Goal: Information Seeking & Learning: Check status

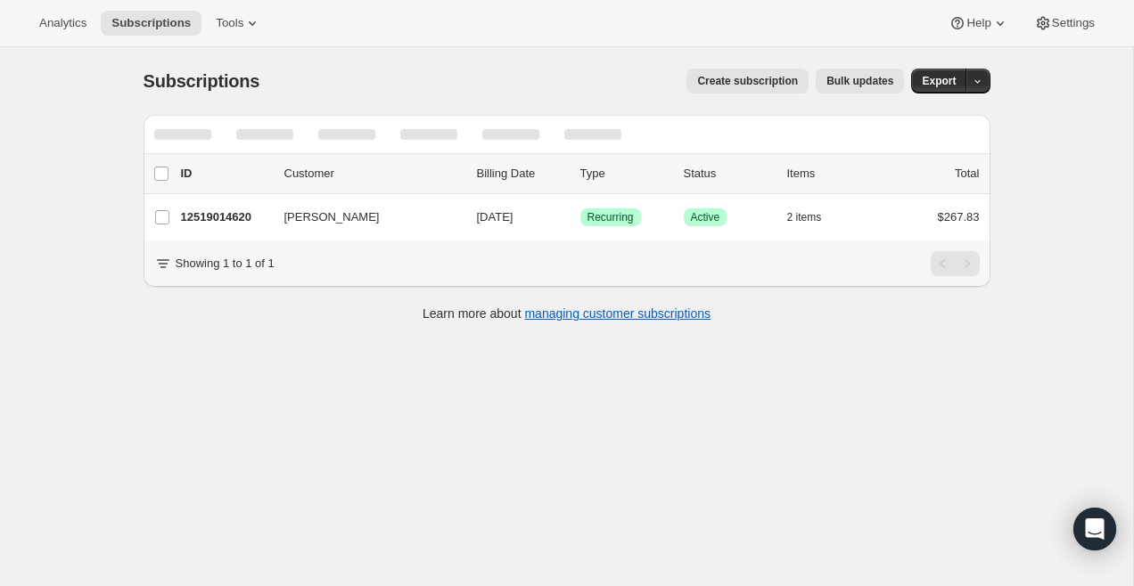
click at [90, 119] on div "Subscriptions. This page is ready Subscriptions Create subscription Bulk update…" at bounding box center [566, 340] width 1133 height 586
click at [54, 20] on span "Analytics" at bounding box center [62, 23] width 47 height 14
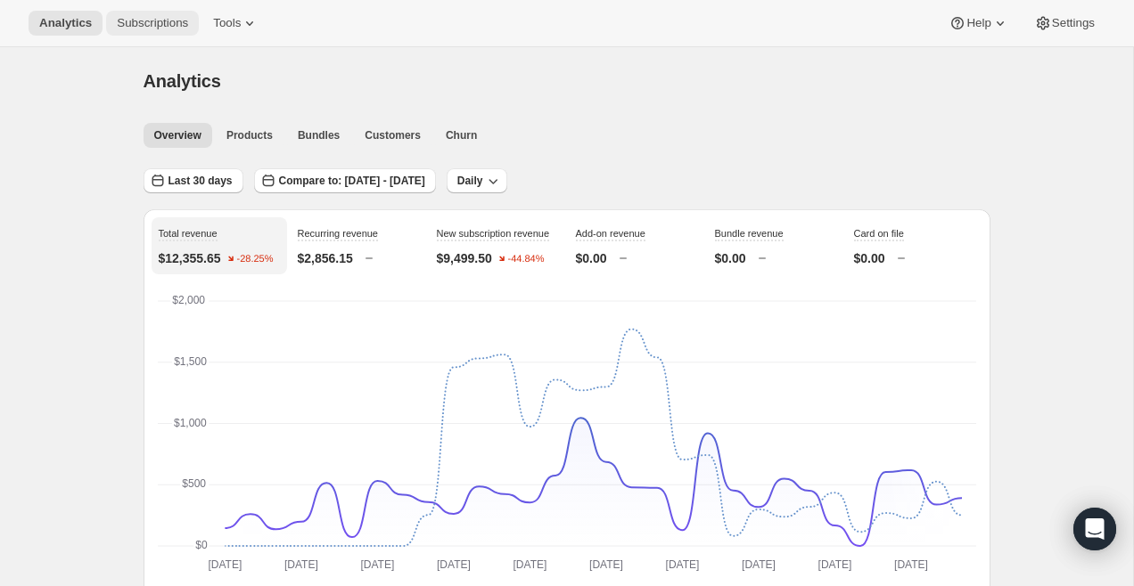
scroll to position [4, 0]
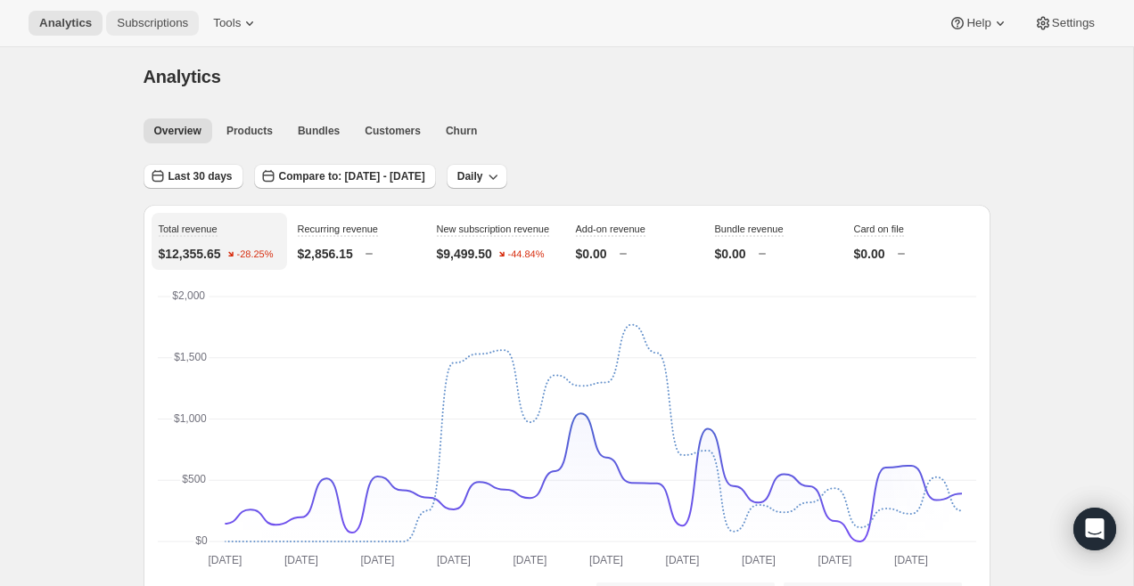
click at [165, 26] on span "Subscriptions" at bounding box center [152, 23] width 71 height 14
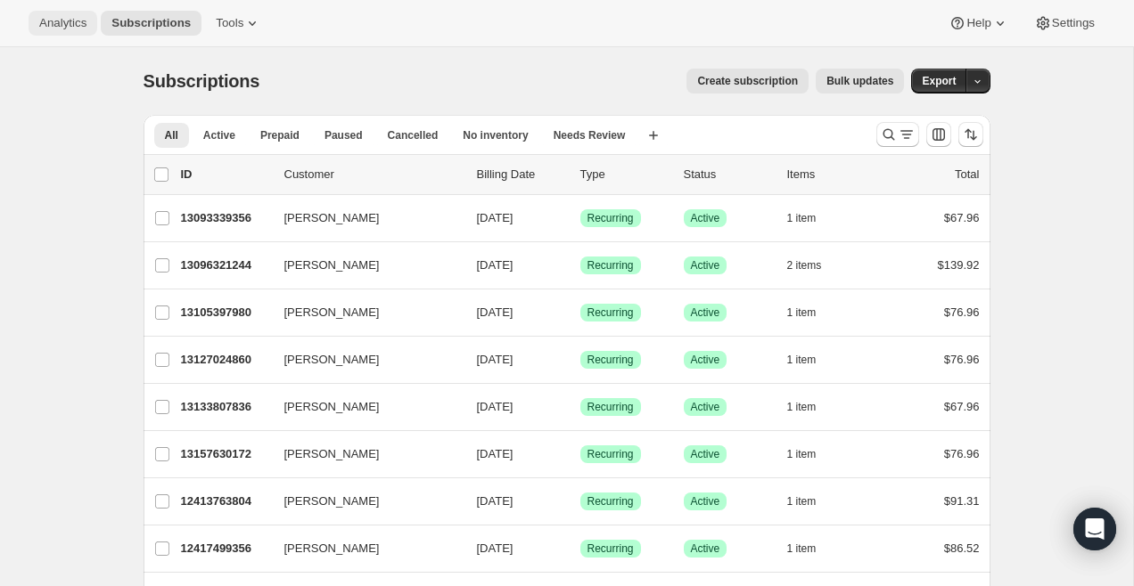
click at [61, 16] on span "Analytics" at bounding box center [62, 23] width 47 height 14
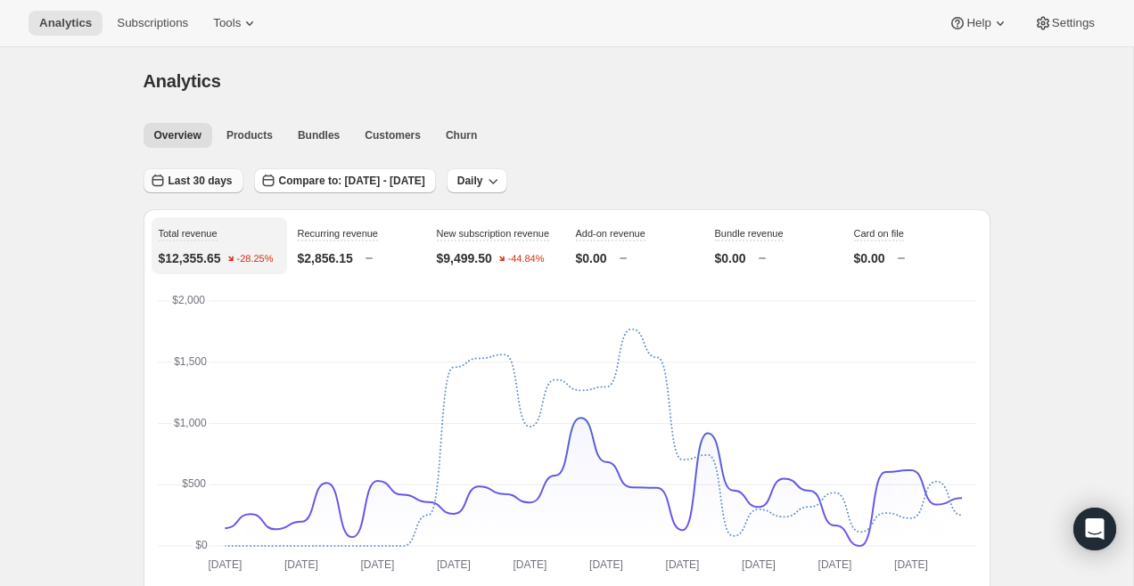
click at [206, 189] on button "Last 30 days" at bounding box center [193, 180] width 100 height 25
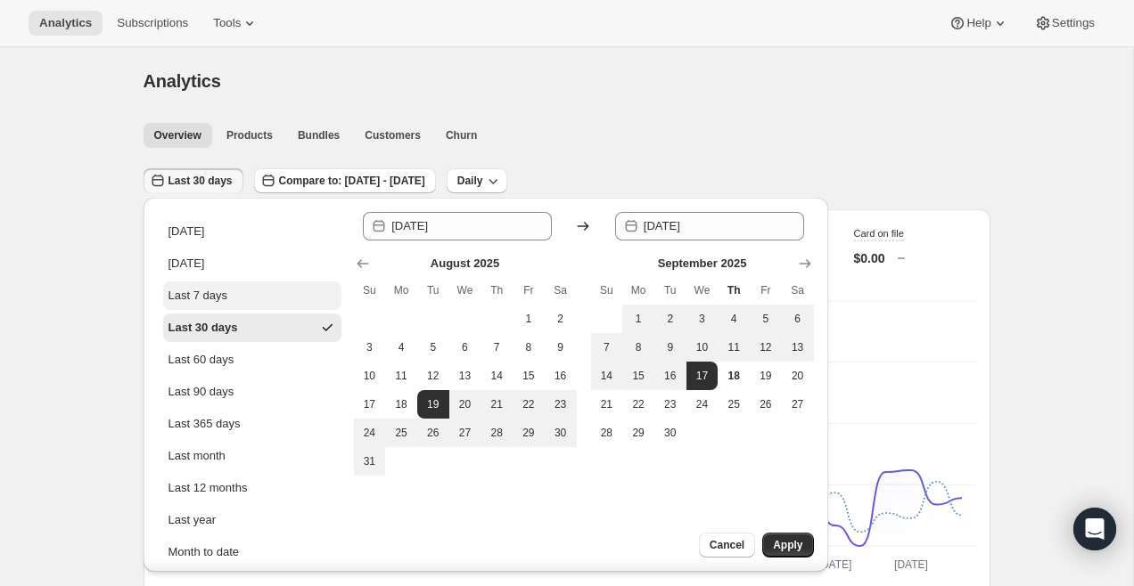
click at [256, 303] on button "Last 7 days" at bounding box center [252, 296] width 178 height 29
type input "[DATE]"
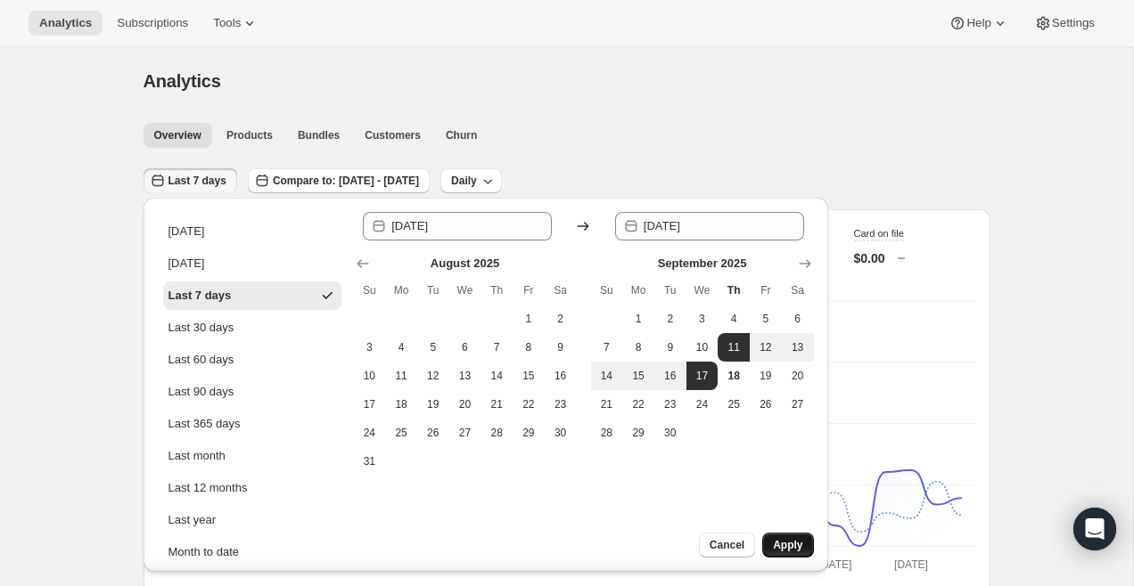
click at [780, 547] on span "Apply" at bounding box center [787, 545] width 29 height 14
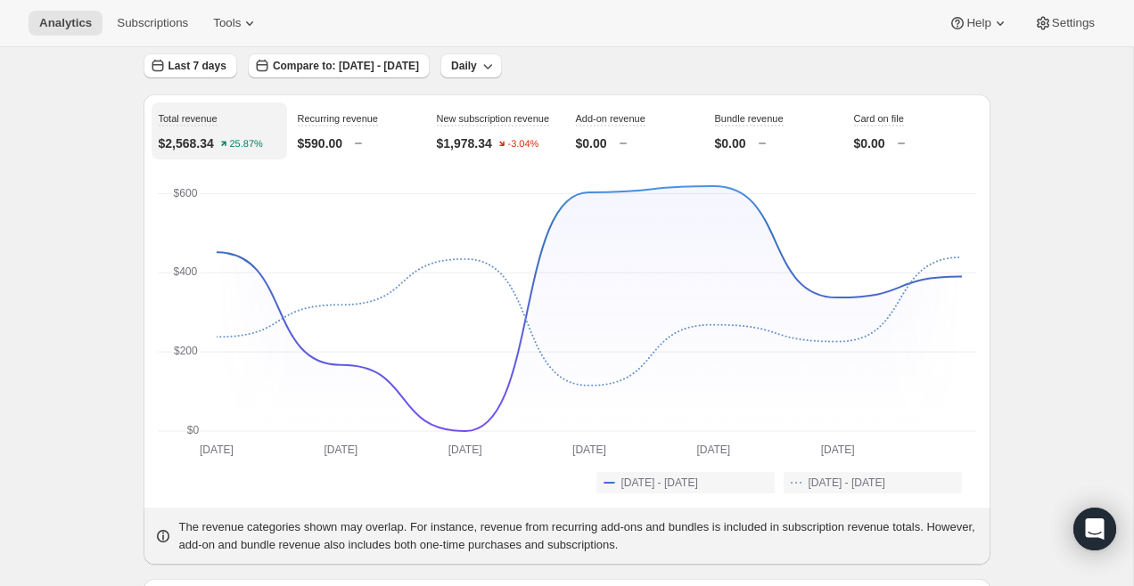
scroll to position [119, 0]
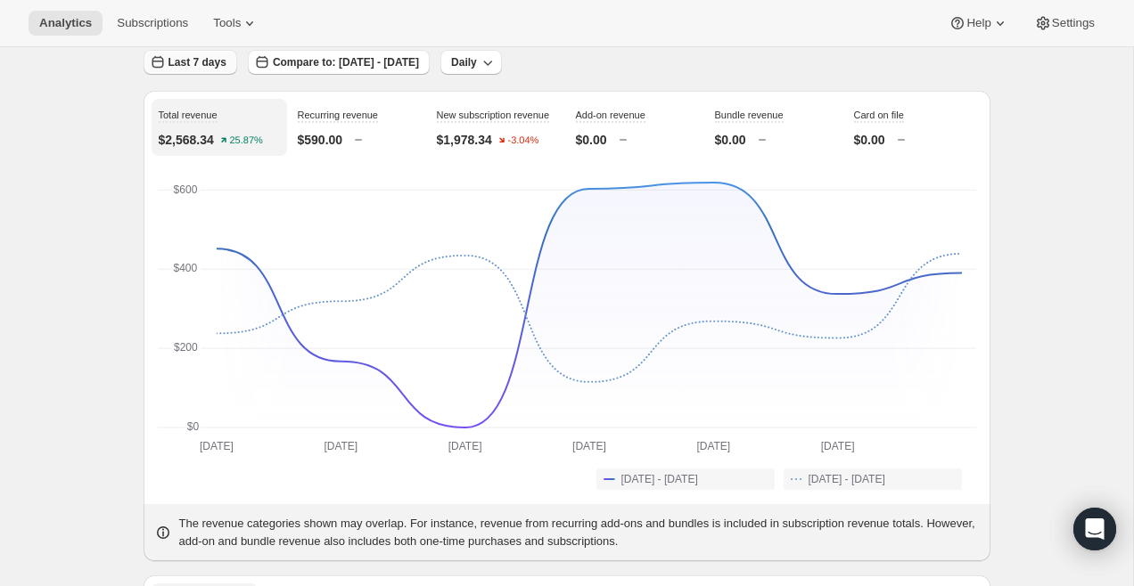
click at [207, 60] on span "Last 7 days" at bounding box center [197, 62] width 58 height 14
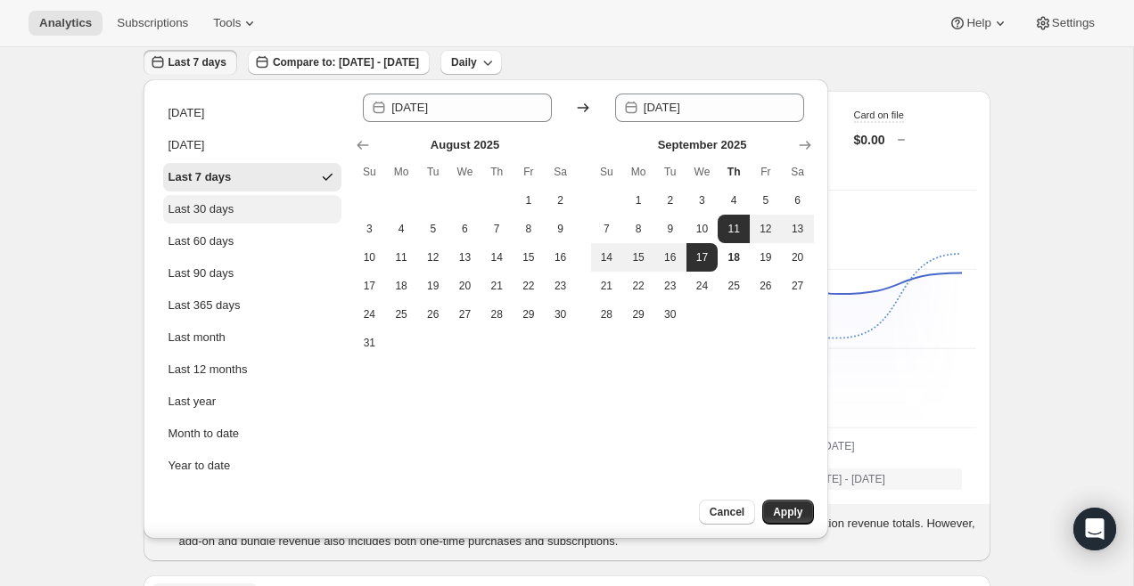
drag, startPoint x: 212, startPoint y: 148, endPoint x: 218, endPoint y: 212, distance: 64.5
click at [218, 212] on ul "[DATE] [DATE] Last 7 days Last 30 days Last 60 days Last 90 days Last 365 days …" at bounding box center [252, 289] width 178 height 381
click at [218, 212] on div "Last 30 days" at bounding box center [201, 210] width 66 height 18
type input "[DATE]"
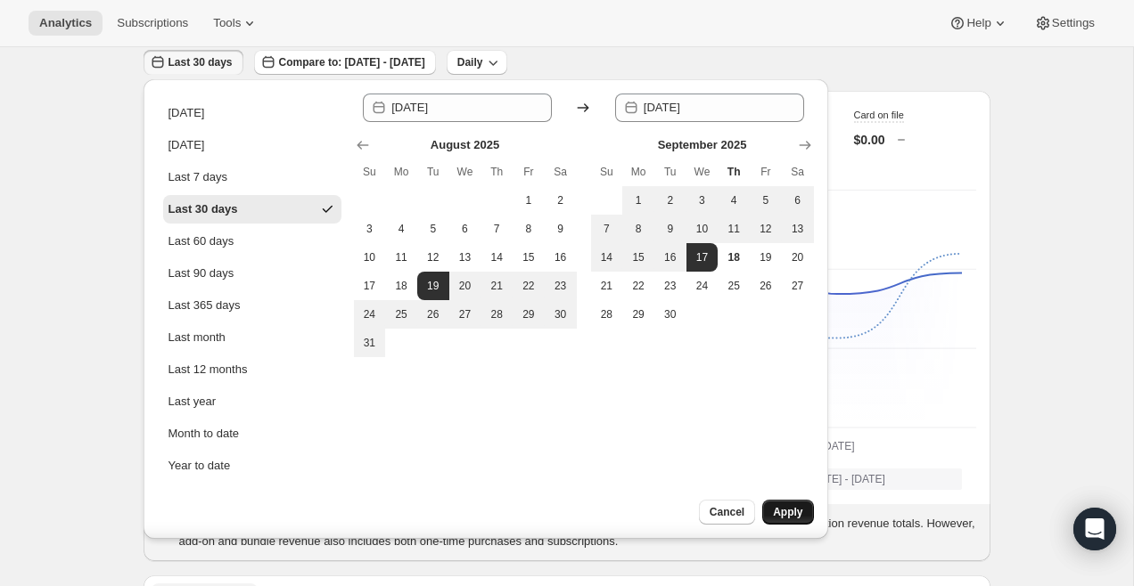
click at [781, 512] on span "Apply" at bounding box center [787, 512] width 29 height 14
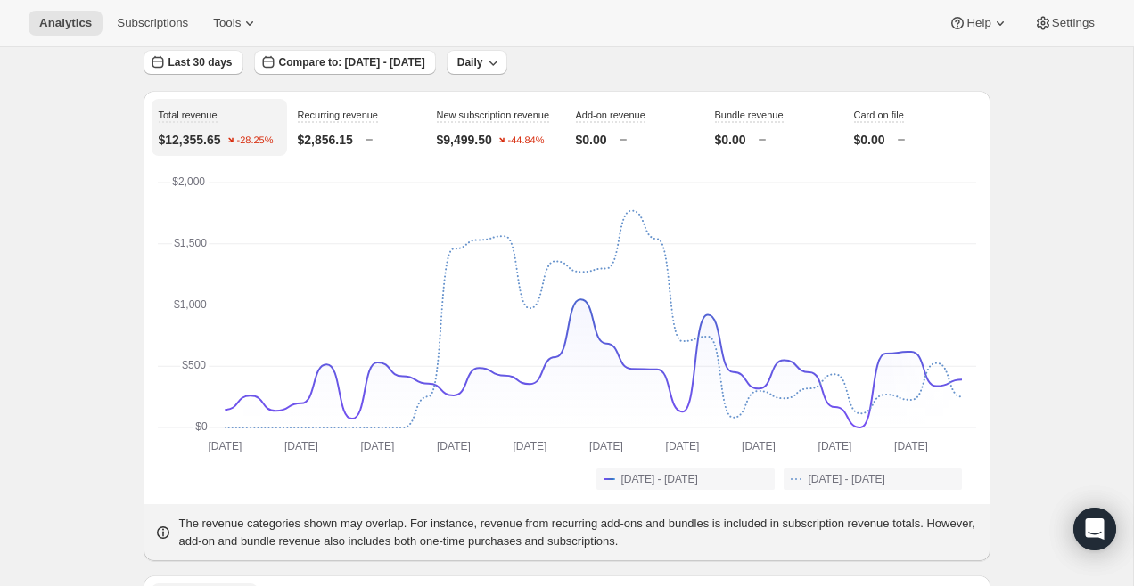
click at [184, 67] on span "Last 30 days" at bounding box center [200, 62] width 64 height 14
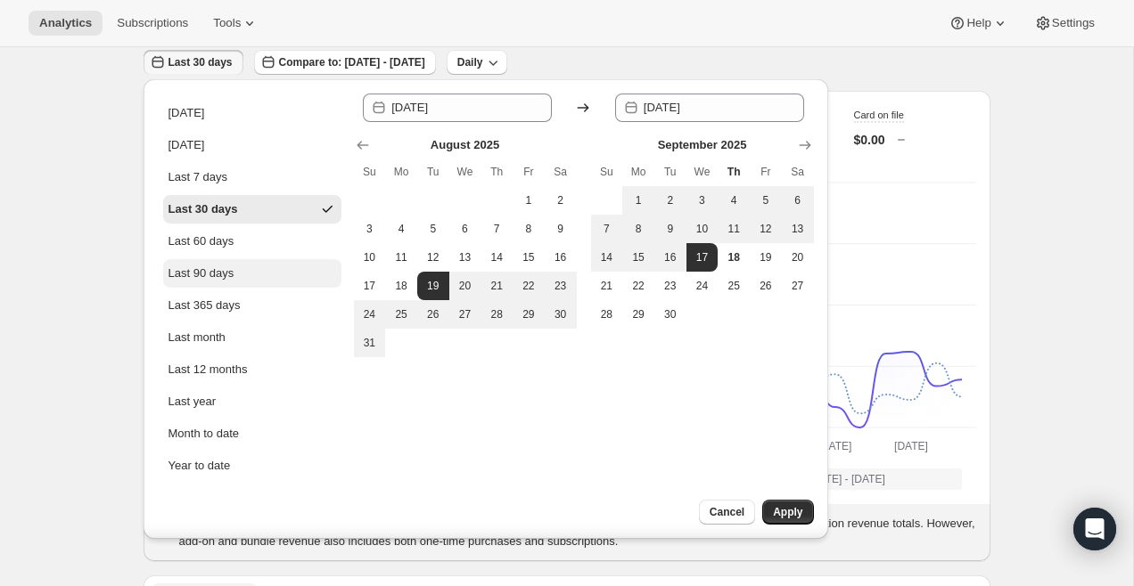
click at [247, 267] on button "Last 90 days" at bounding box center [252, 273] width 178 height 29
type input "[DATE]"
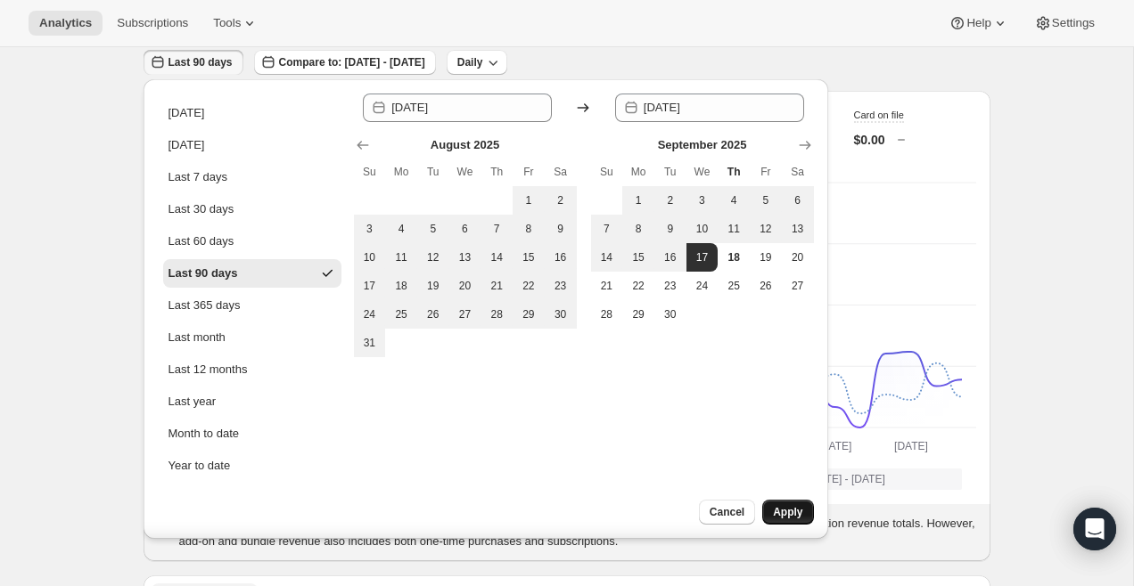
click at [787, 510] on span "Apply" at bounding box center [787, 512] width 29 height 14
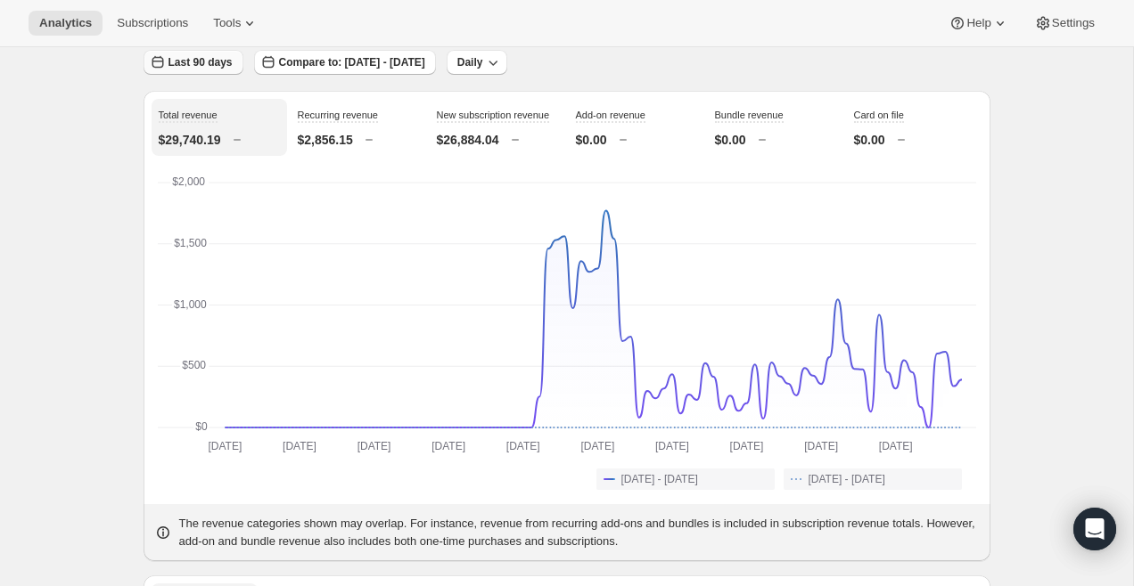
click at [194, 61] on span "Last 90 days" at bounding box center [200, 62] width 64 height 14
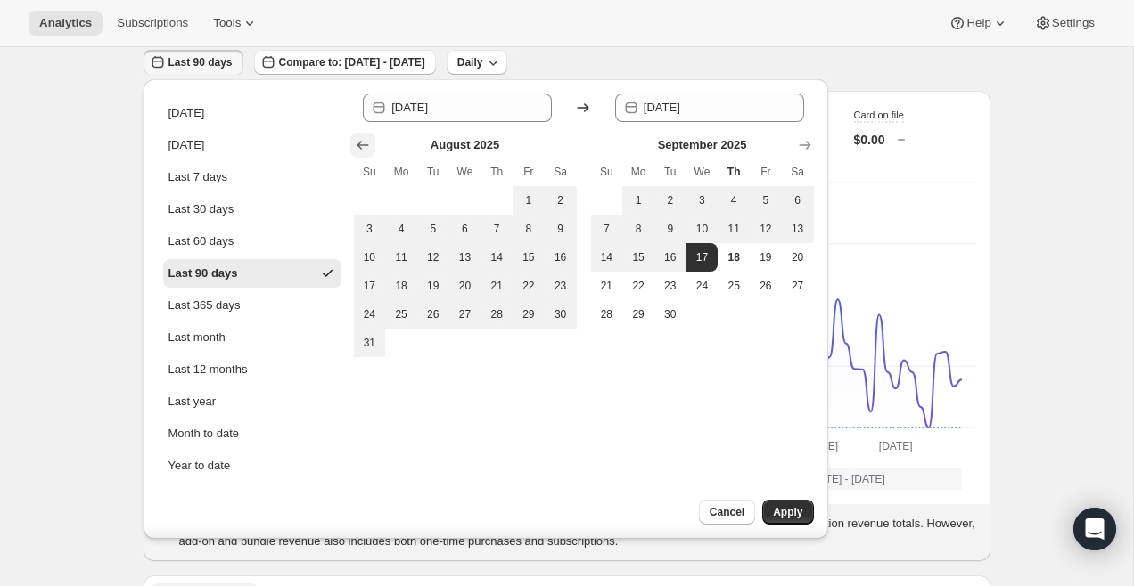
click at [365, 141] on icon "Show previous month, July 2025" at bounding box center [363, 145] width 18 height 18
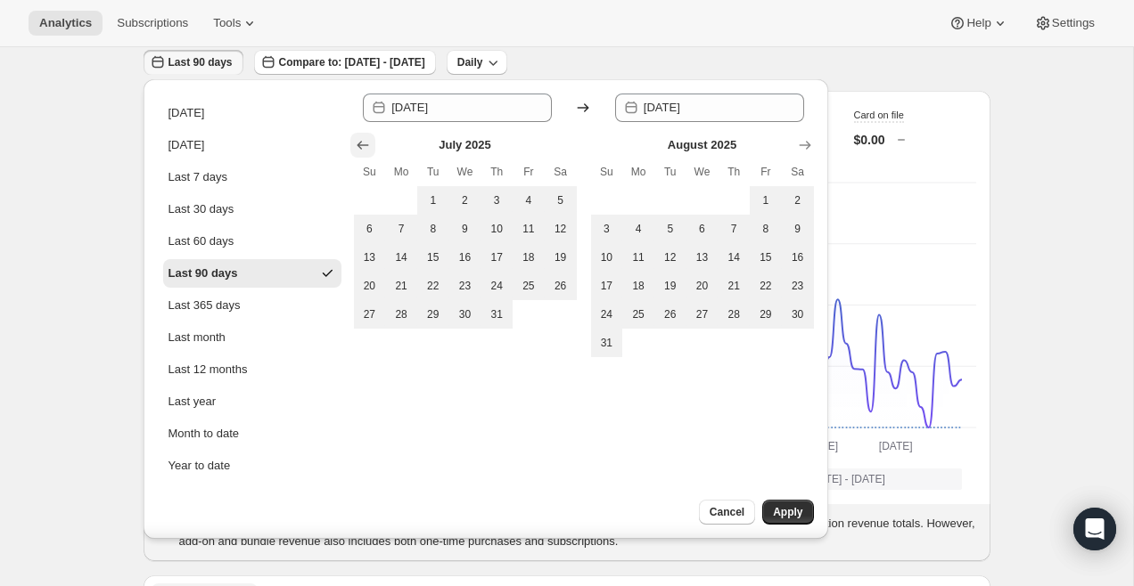
click at [365, 142] on icon "Show previous month, June 2025" at bounding box center [363, 145] width 18 height 18
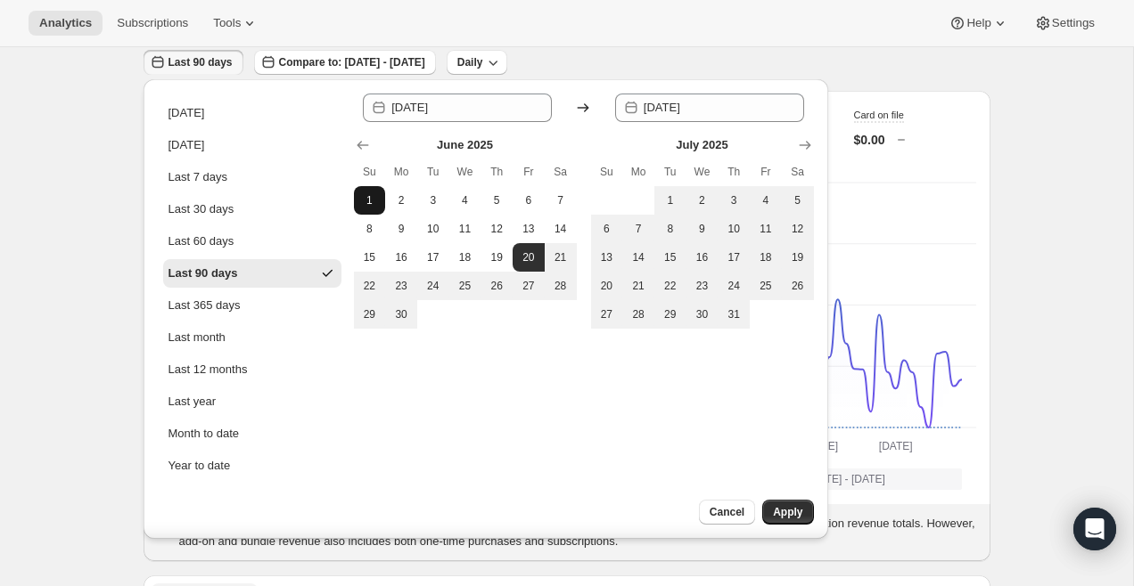
click at [378, 193] on button "1" at bounding box center [370, 200] width 32 height 29
type input "[DATE]"
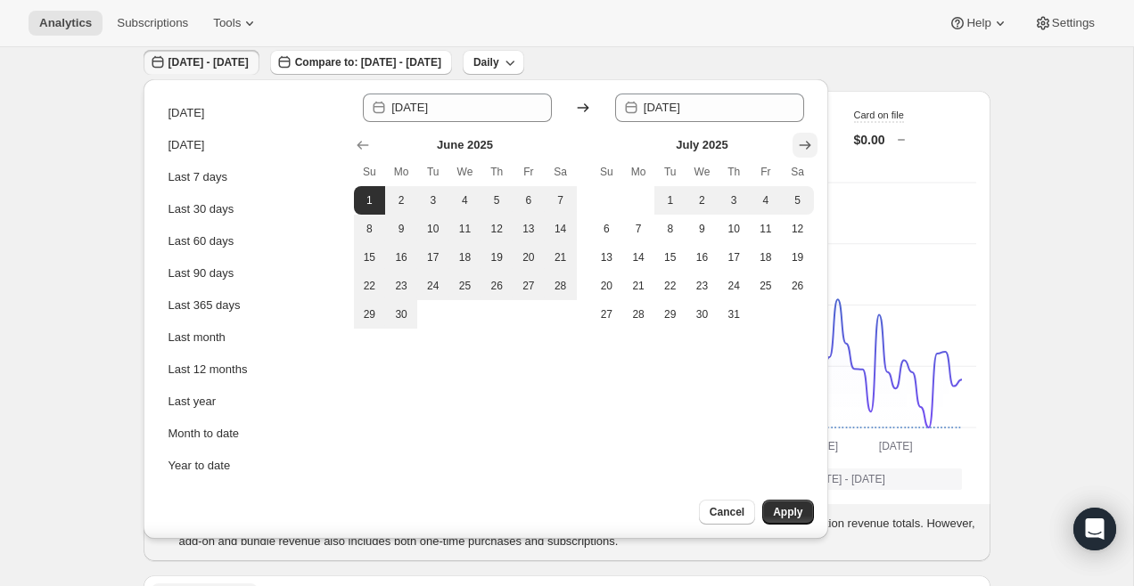
click at [806, 145] on icon "Show next month, August 2025" at bounding box center [805, 145] width 12 height 9
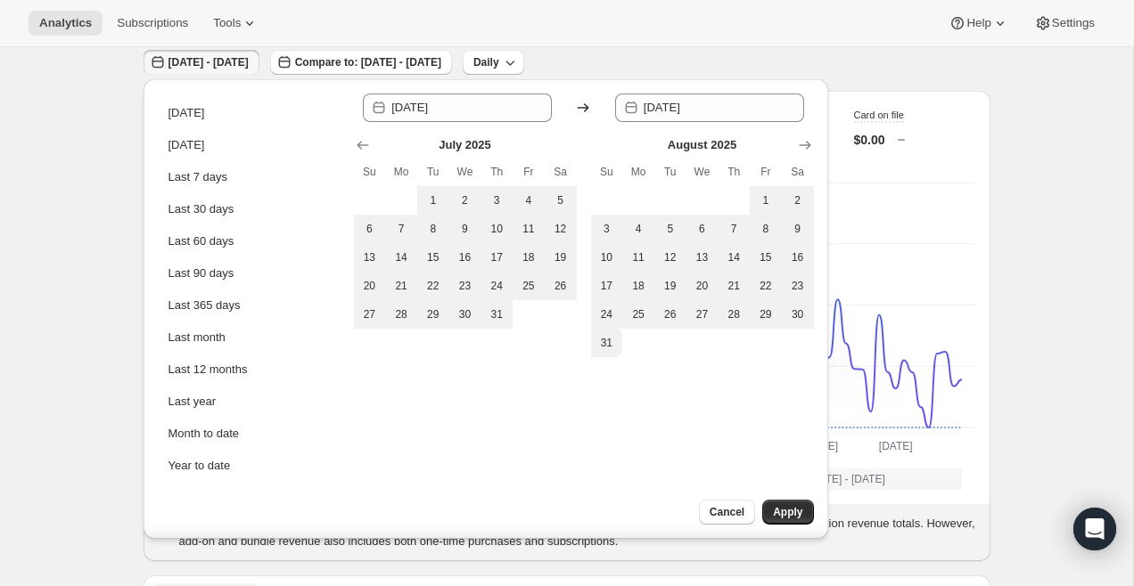
drag, startPoint x: 796, startPoint y: 539, endPoint x: 774, endPoint y: 543, distance: 21.7
click at [774, 515] on span "Apply" at bounding box center [787, 512] width 29 height 14
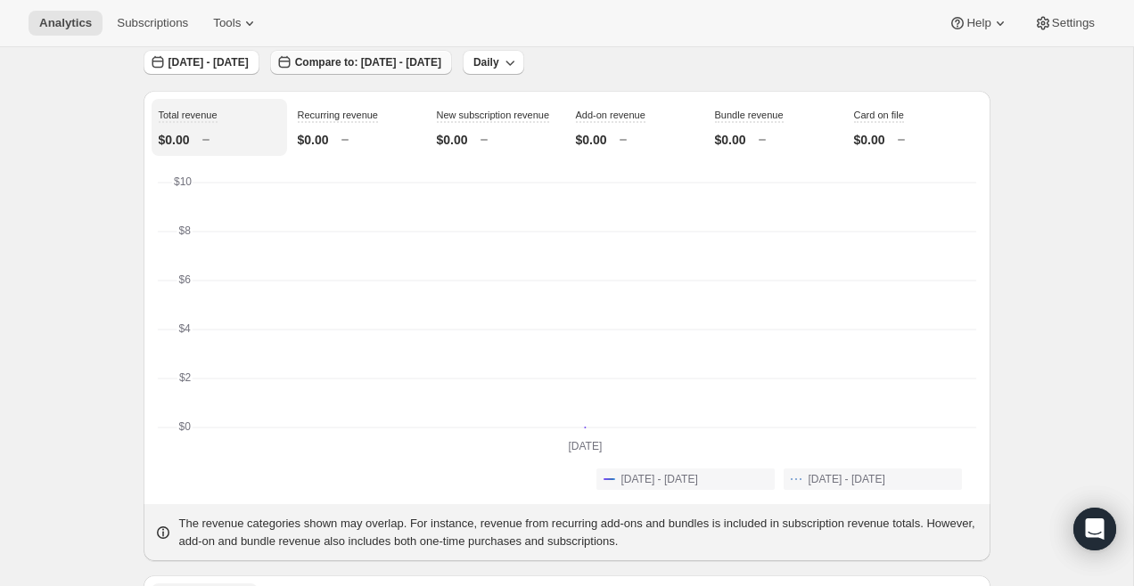
click at [378, 64] on span "Compare to: [DATE] - [DATE]" at bounding box center [368, 62] width 146 height 14
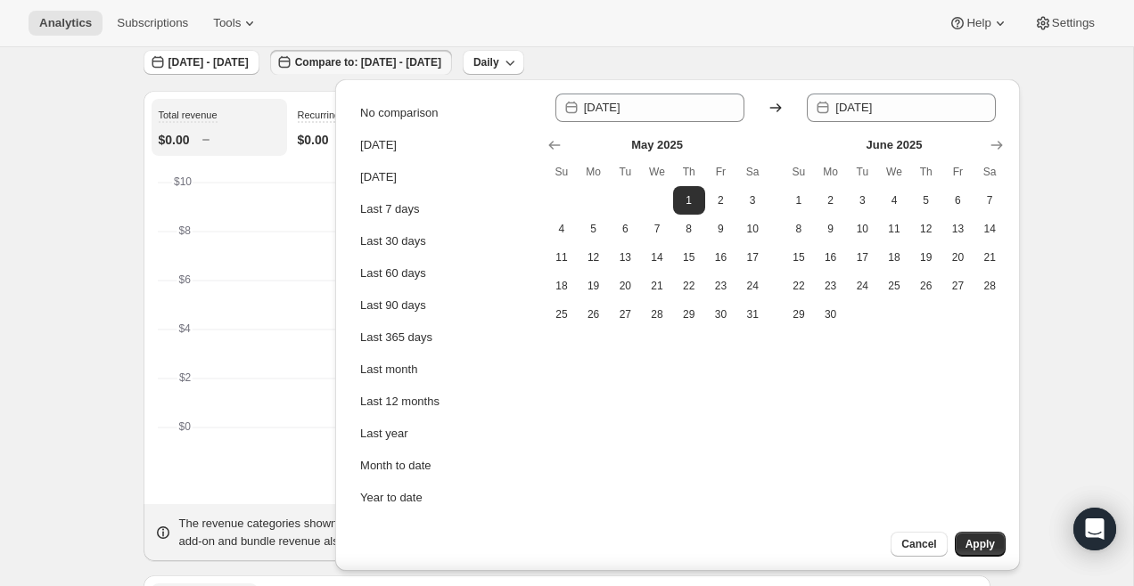
click at [396, 98] on ul "No comparison [DATE] [DATE] Last 7 days Last 30 days Last 60 days Last 90 days …" at bounding box center [443, 306] width 189 height 424
click at [391, 118] on div "No comparison" at bounding box center [399, 113] width 78 height 18
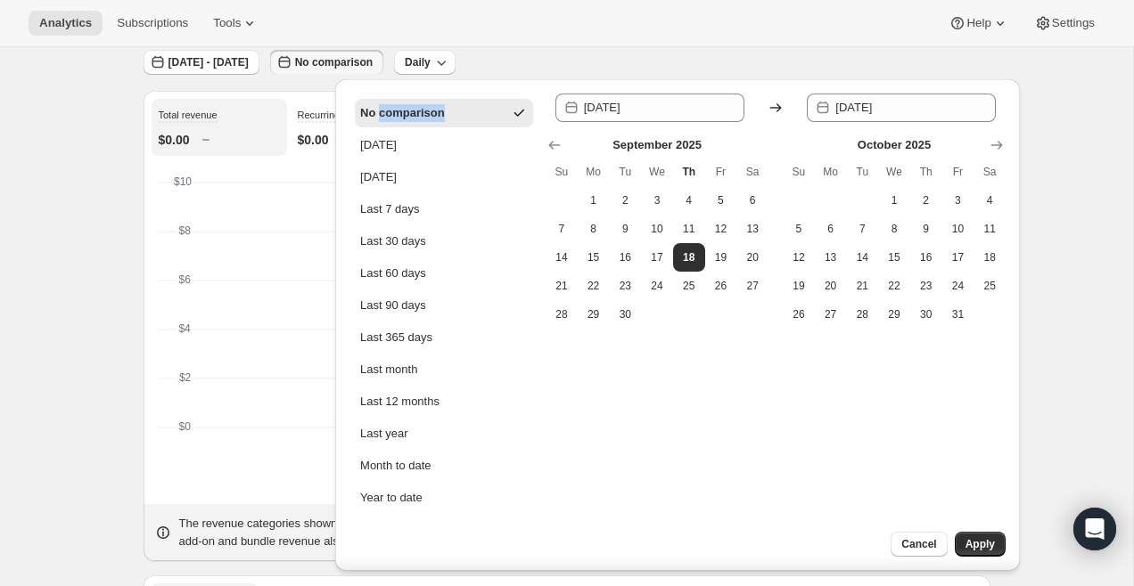
type input "[DATE]"
click at [524, 111] on icon "button" at bounding box center [519, 113] width 18 height 18
click at [993, 544] on span "Apply" at bounding box center [979, 544] width 29 height 14
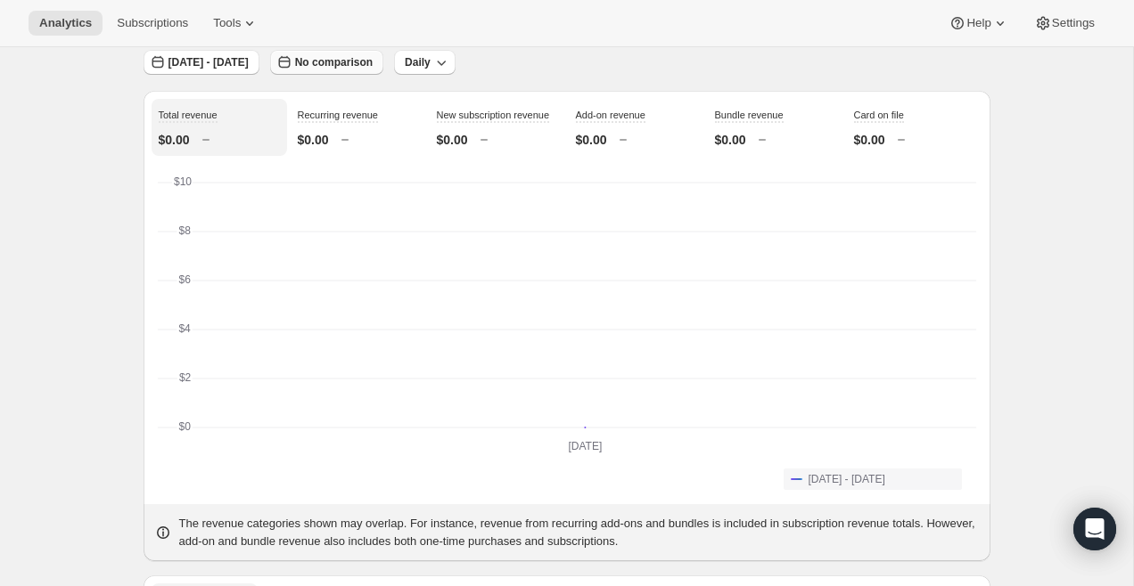
click at [373, 67] on span "No comparison" at bounding box center [334, 62] width 78 height 14
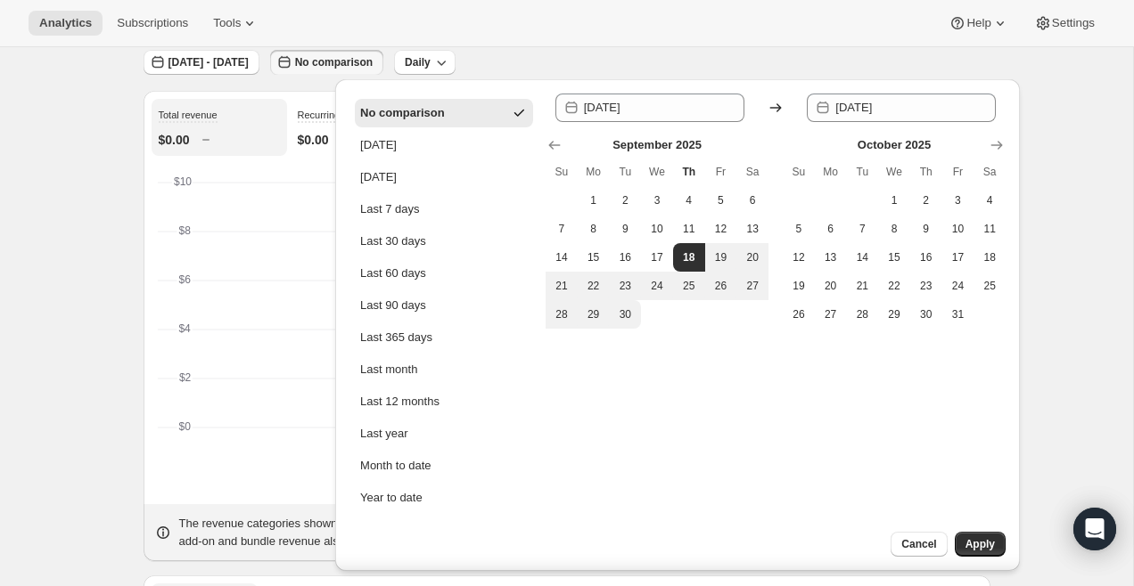
click at [979, 537] on span "Apply" at bounding box center [979, 544] width 29 height 14
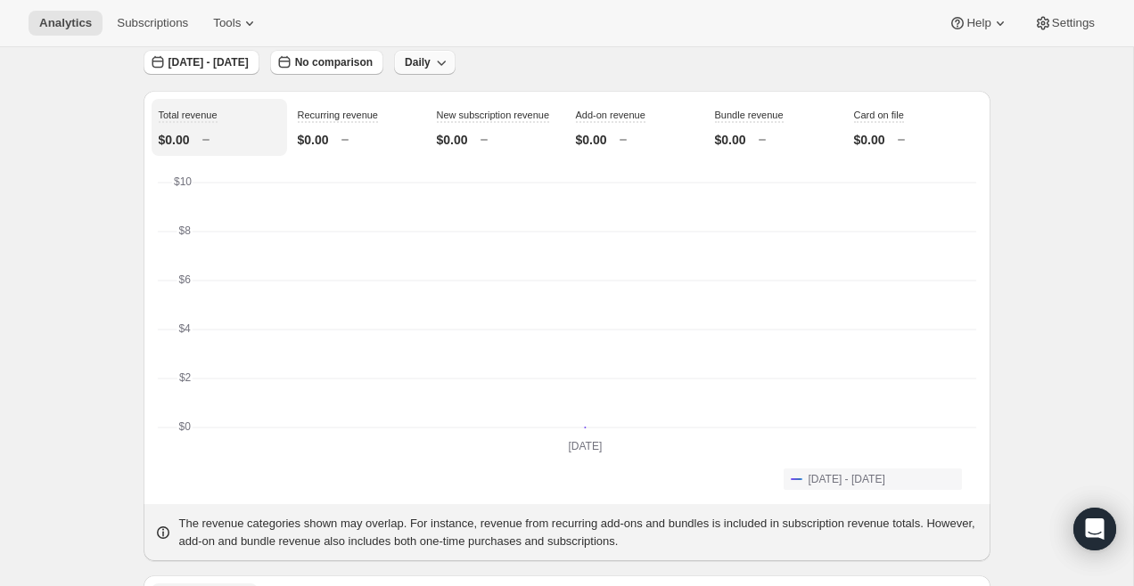
click at [450, 61] on icon "button" at bounding box center [441, 62] width 18 height 18
click at [510, 166] on span "Monthly" at bounding box center [489, 159] width 41 height 13
click at [446, 64] on span "Monthly" at bounding box center [425, 62] width 41 height 14
click at [496, 98] on span "Daily" at bounding box center [490, 99] width 26 height 13
click at [220, 52] on button "[DATE] - [DATE]" at bounding box center [201, 62] width 116 height 25
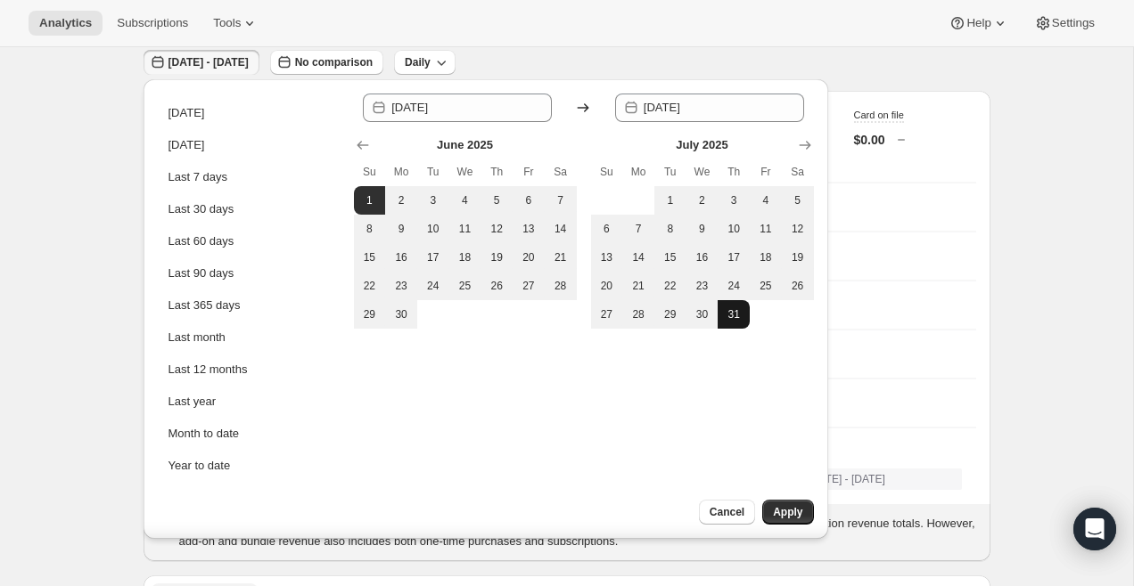
click at [742, 318] on span "31" at bounding box center [734, 314] width 18 height 14
type input "[DATE]"
click at [801, 512] on span "Apply" at bounding box center [787, 512] width 29 height 14
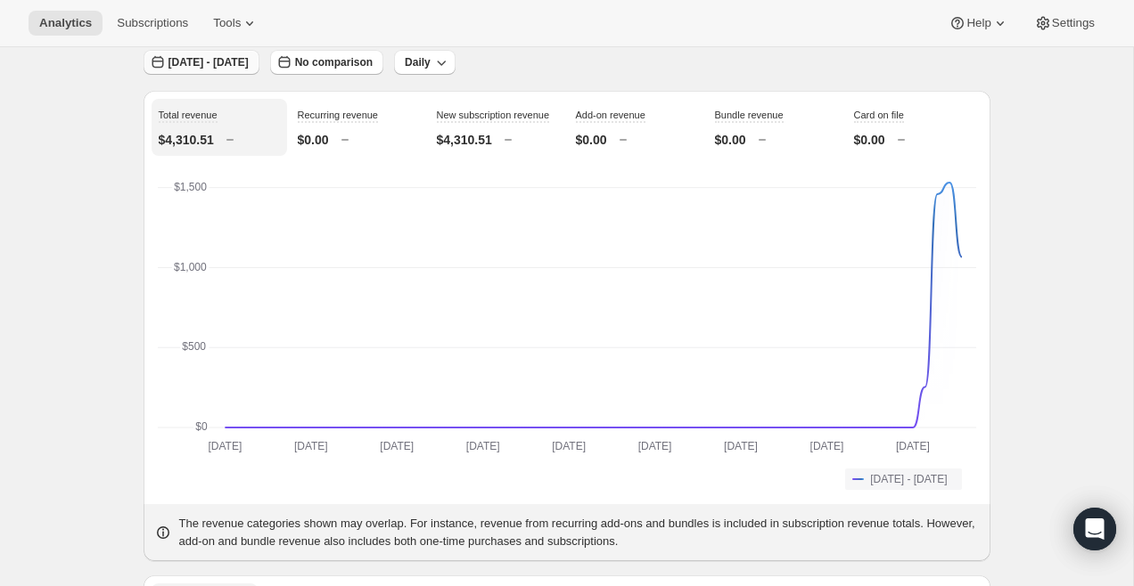
click at [249, 62] on span "[DATE] - [DATE]" at bounding box center [208, 62] width 80 height 14
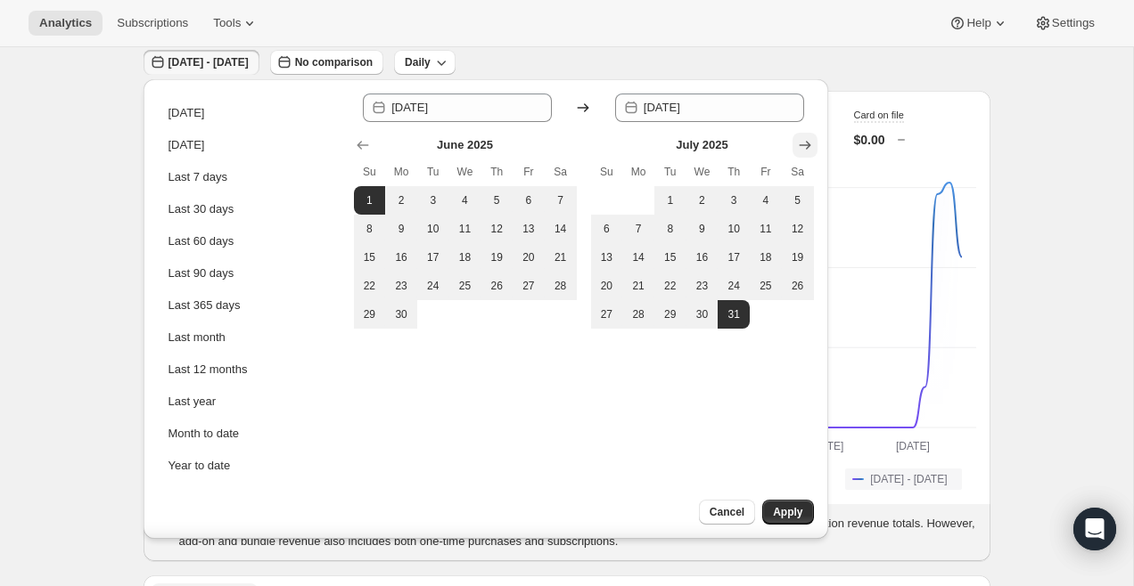
click at [793, 138] on button "Show next month, August 2025" at bounding box center [804, 145] width 25 height 25
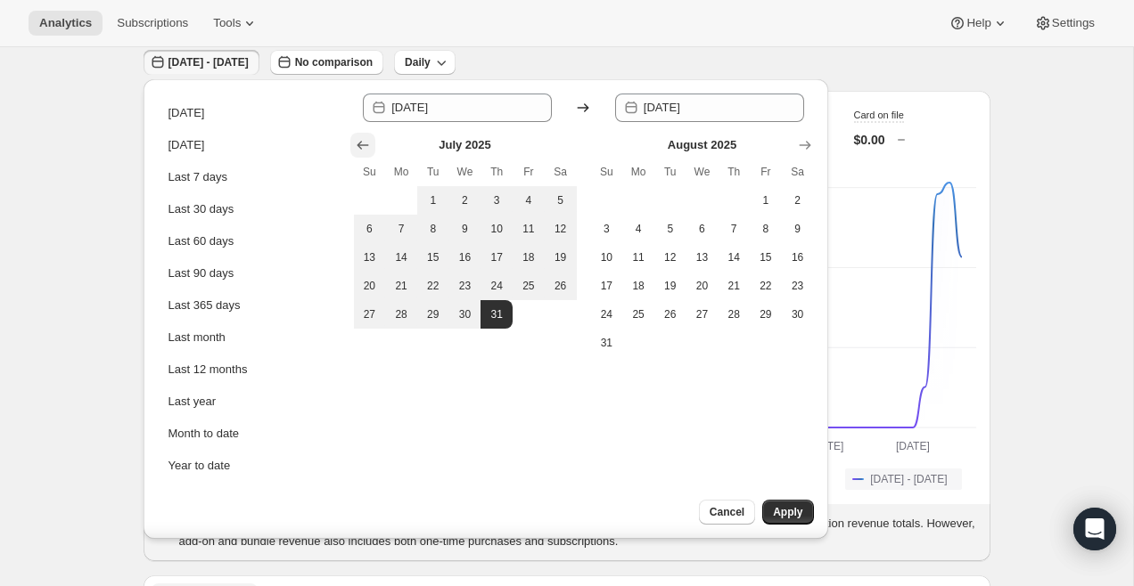
click at [360, 143] on icon "Show previous month, June 2025" at bounding box center [363, 145] width 18 height 18
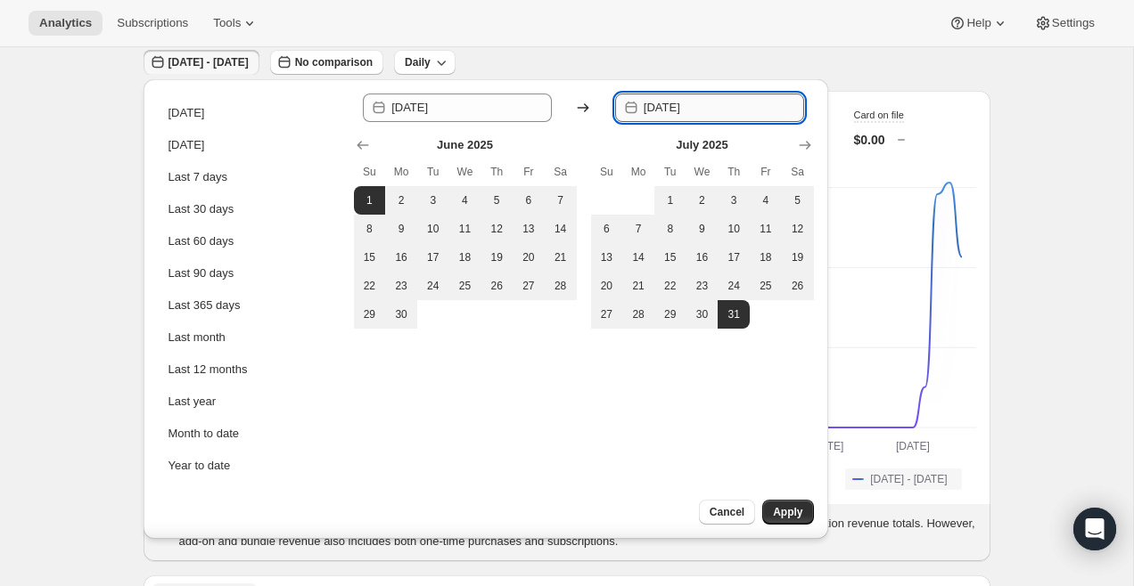
click at [705, 109] on input "[DATE]" at bounding box center [723, 108] width 160 height 29
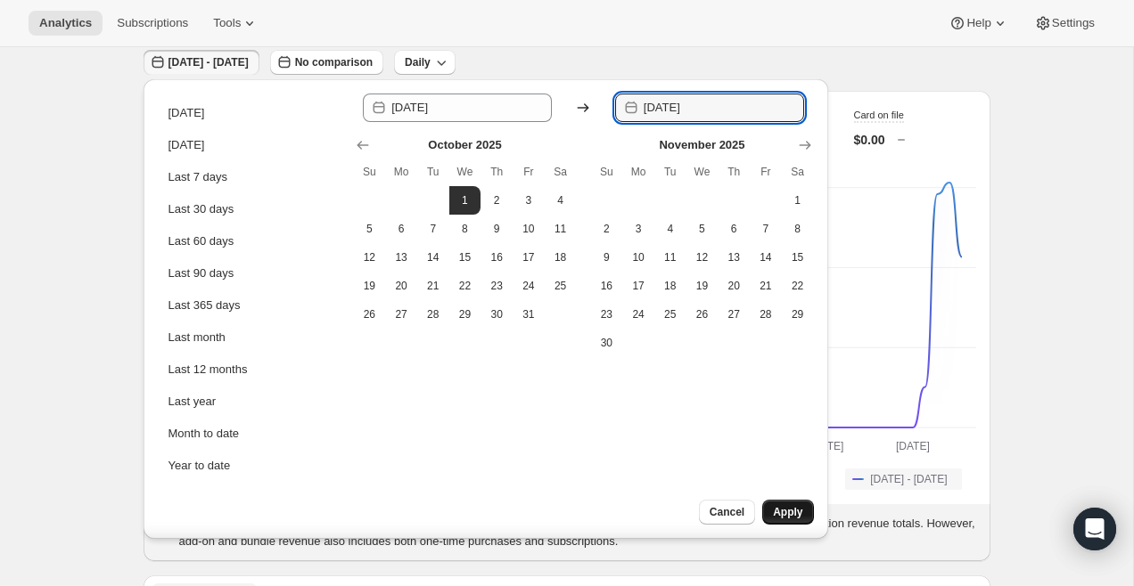
type input "[DATE]"
click at [799, 510] on span "Apply" at bounding box center [787, 512] width 29 height 14
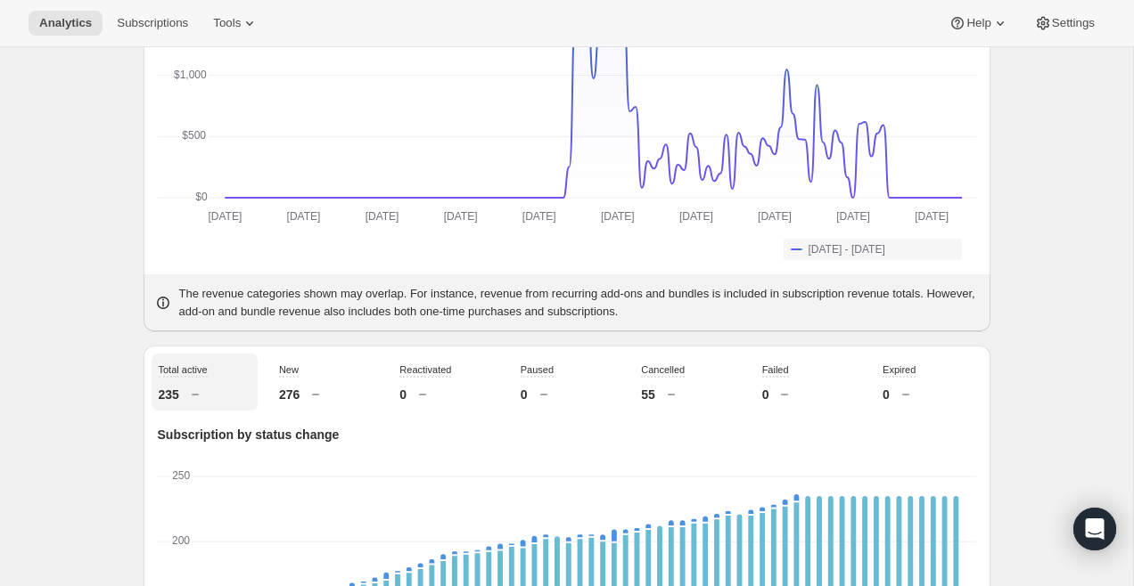
scroll to position [324, 0]
